Goal: Information Seeking & Learning: Learn about a topic

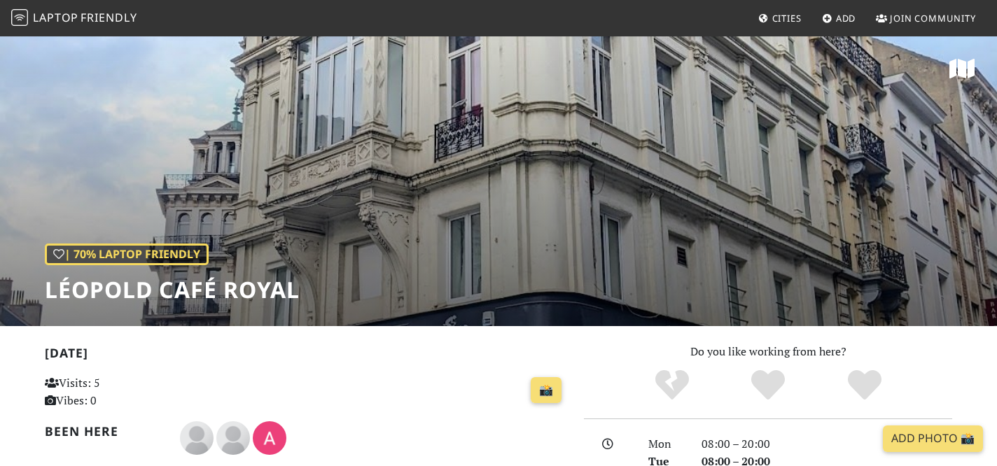
click at [71, 8] on link "Laptop Friendly" at bounding box center [74, 18] width 126 height 25
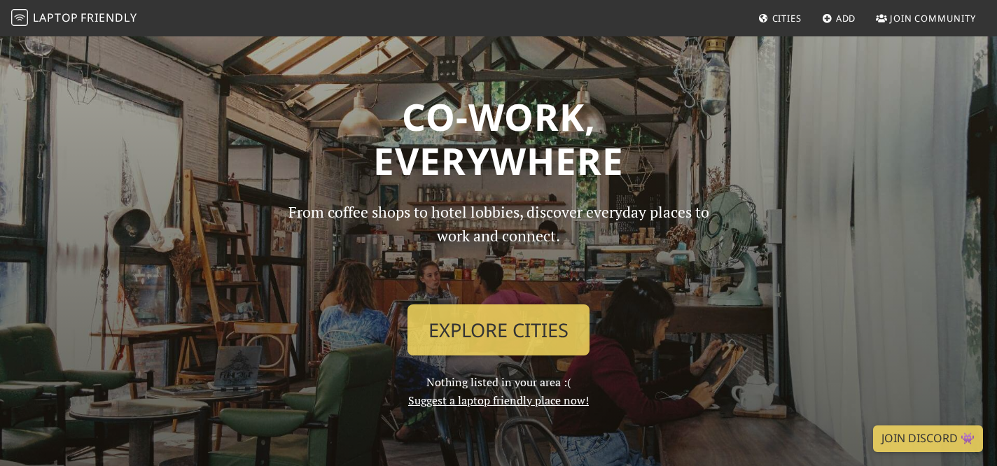
click at [779, 21] on span "Cities" at bounding box center [786, 18] width 29 height 13
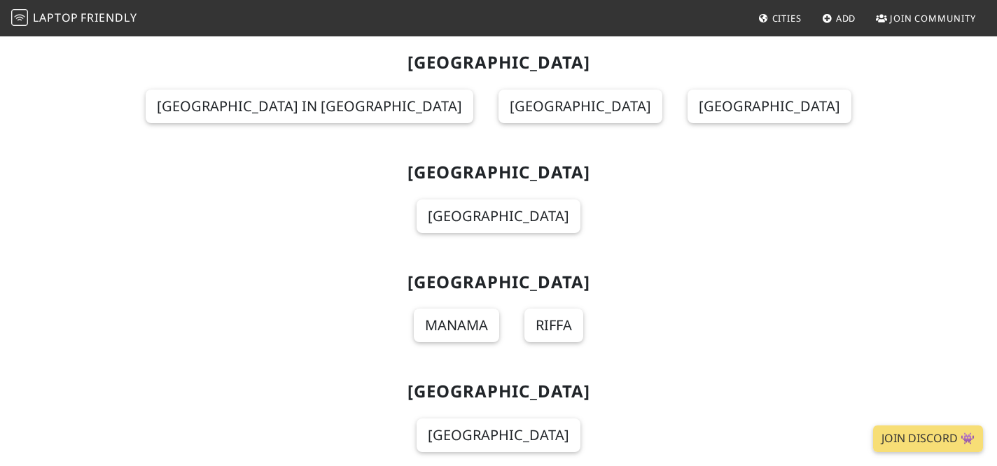
scroll to position [966, 0]
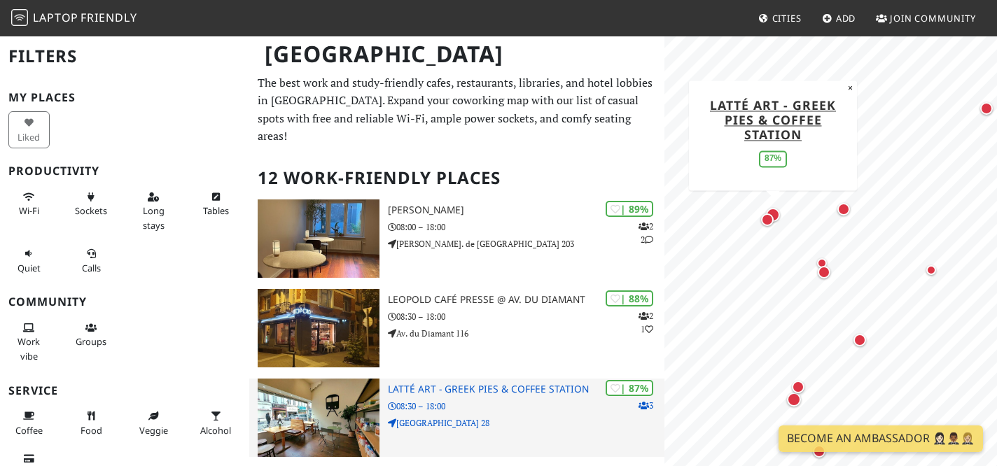
click at [496, 400] on p "08:30 – 18:00" at bounding box center [526, 406] width 277 height 13
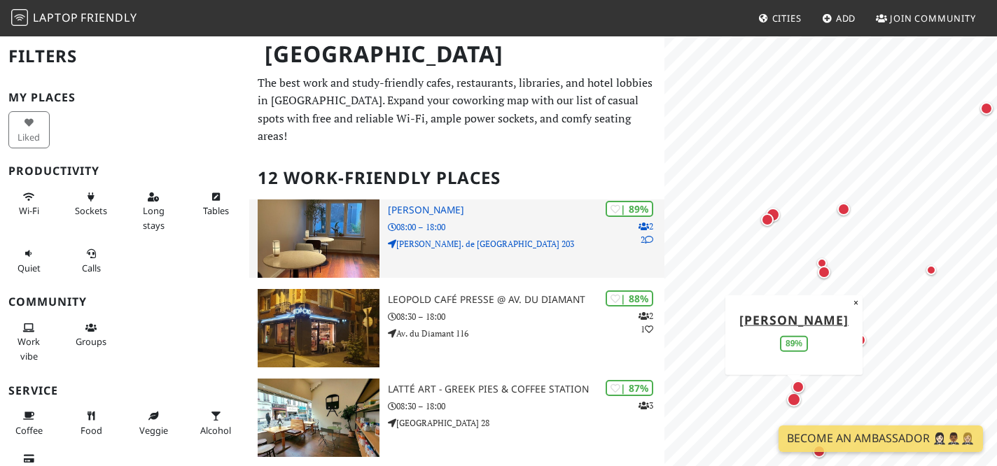
click at [429, 221] on p "08:00 – 18:00" at bounding box center [526, 227] width 277 height 13
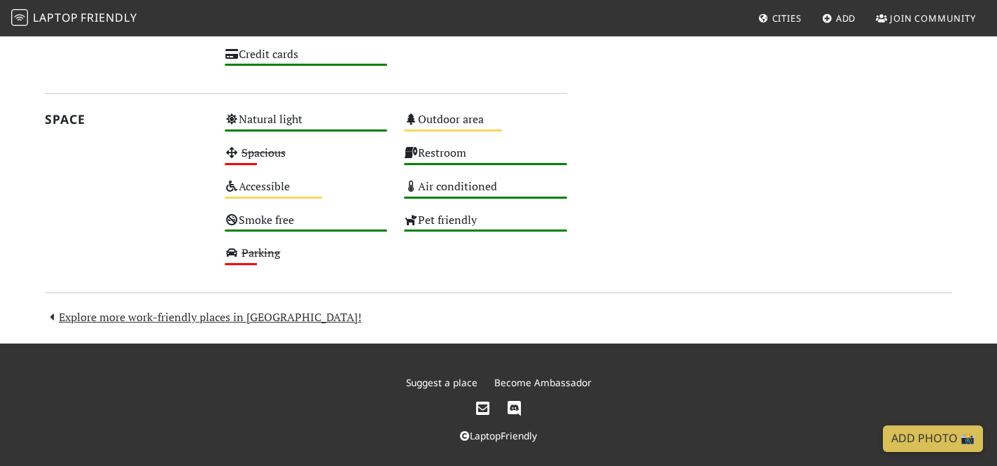
scroll to position [786, 0]
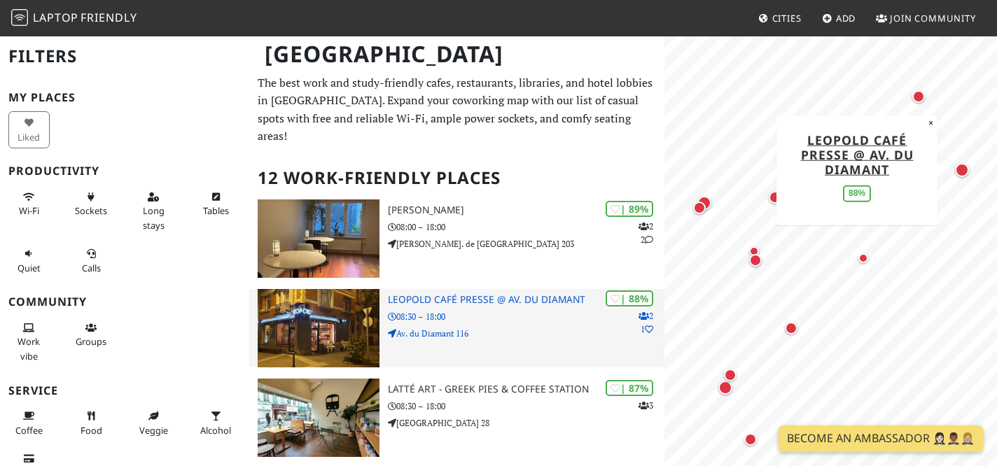
click at [490, 294] on h3 "Leopold Café Presse @ Av. du Diamant" at bounding box center [526, 300] width 277 height 12
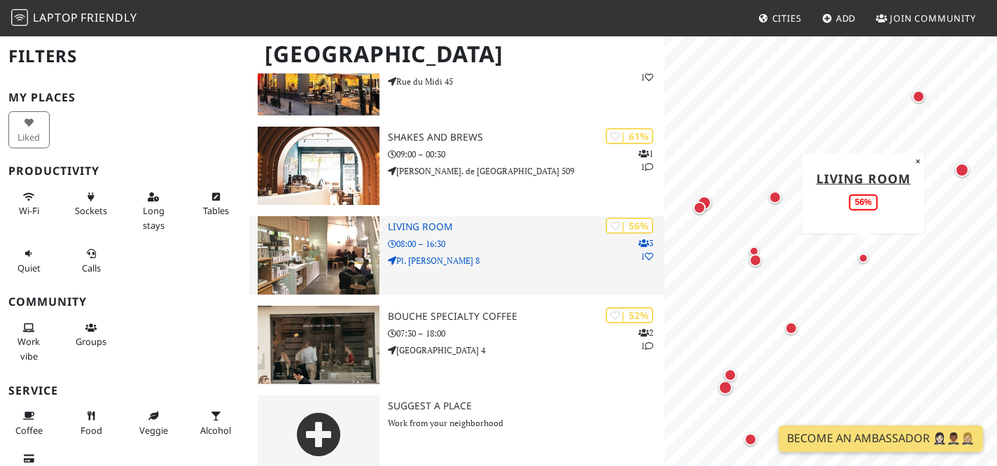
scroll to position [879, 0]
